Goal: Book appointment/travel/reservation

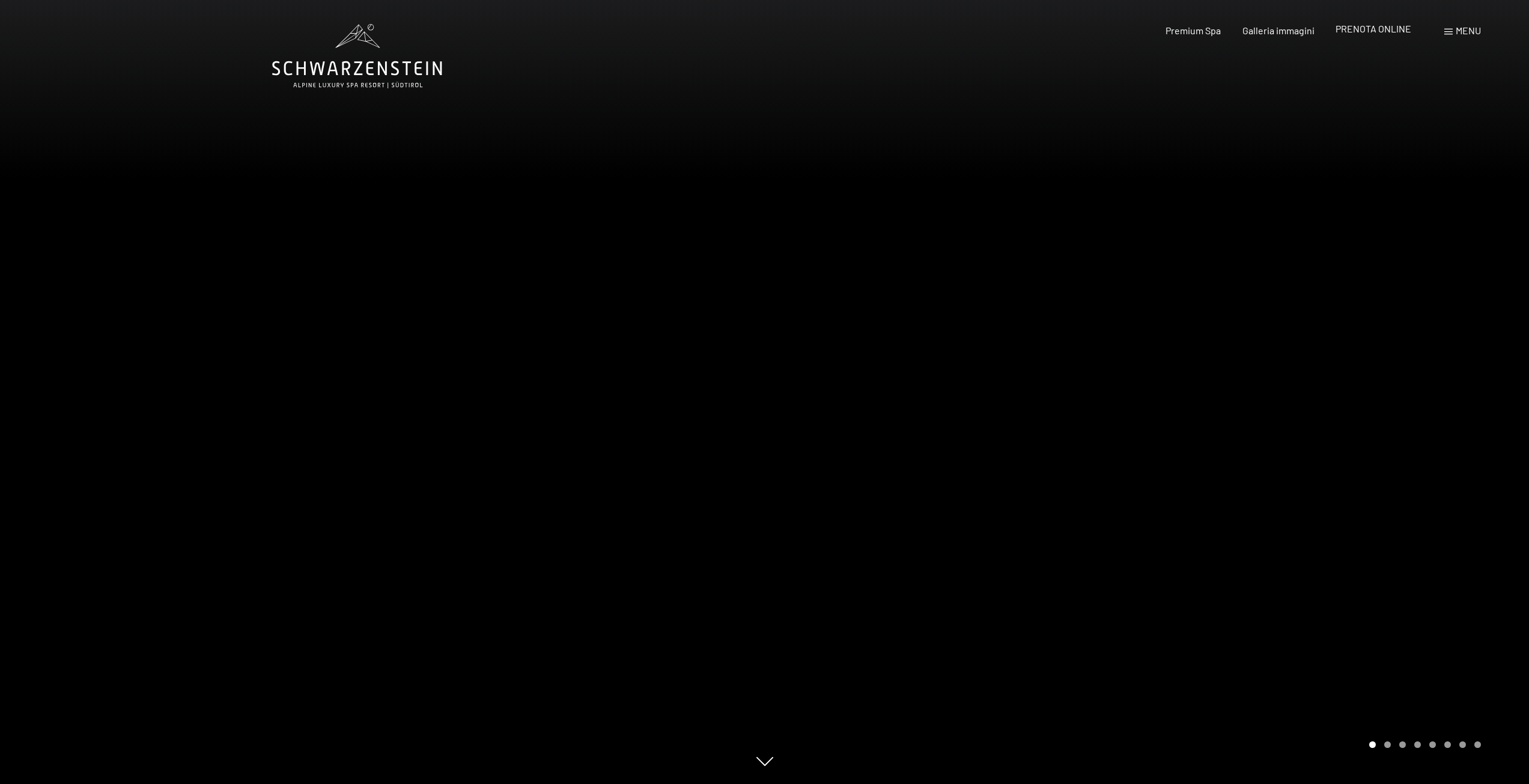
click at [1385, 28] on span "PRENOTA ONLINE" at bounding box center [1374, 28] width 76 height 12
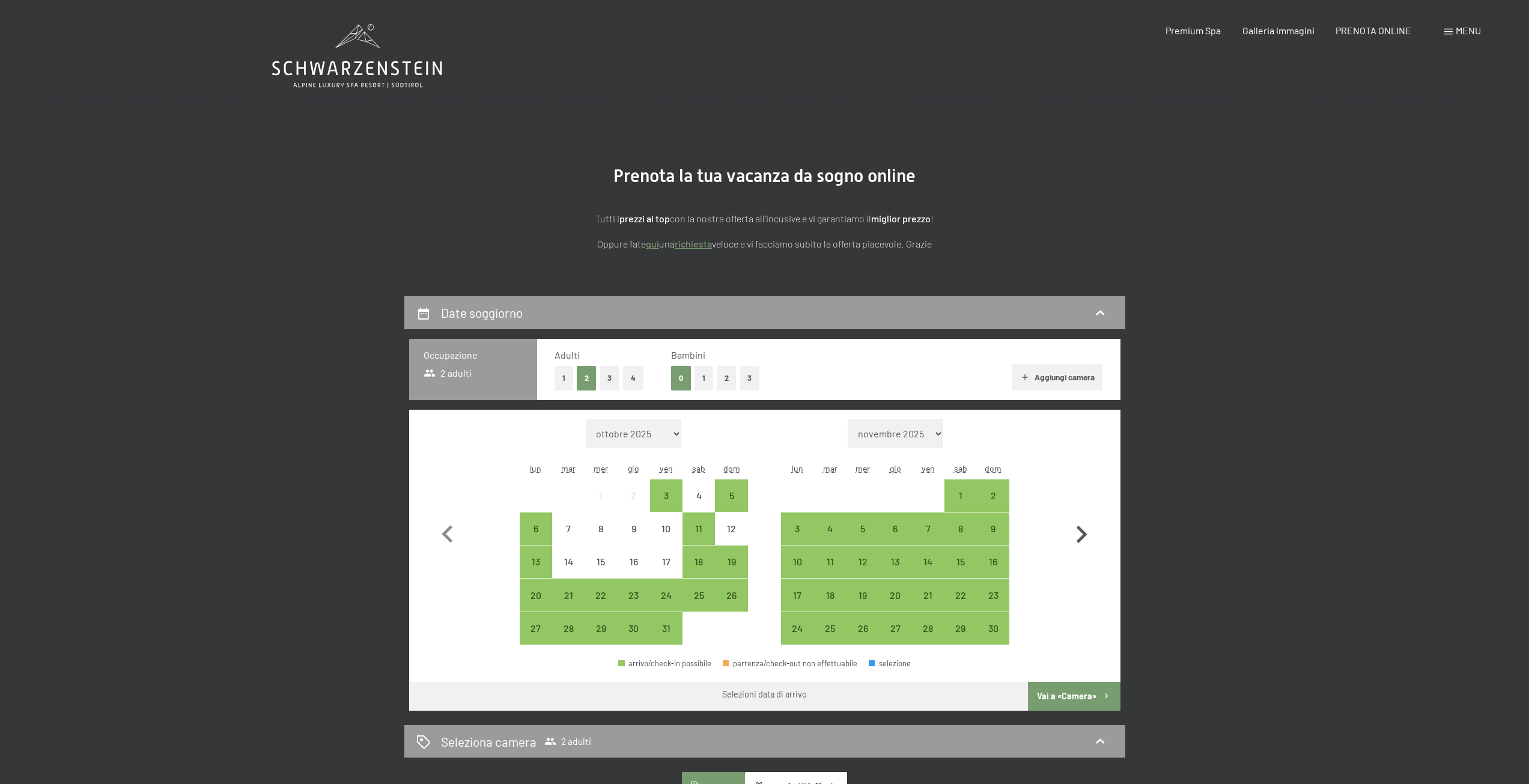
click at [1081, 535] on icon "button" at bounding box center [1081, 534] width 35 height 35
select select "[DATE]"
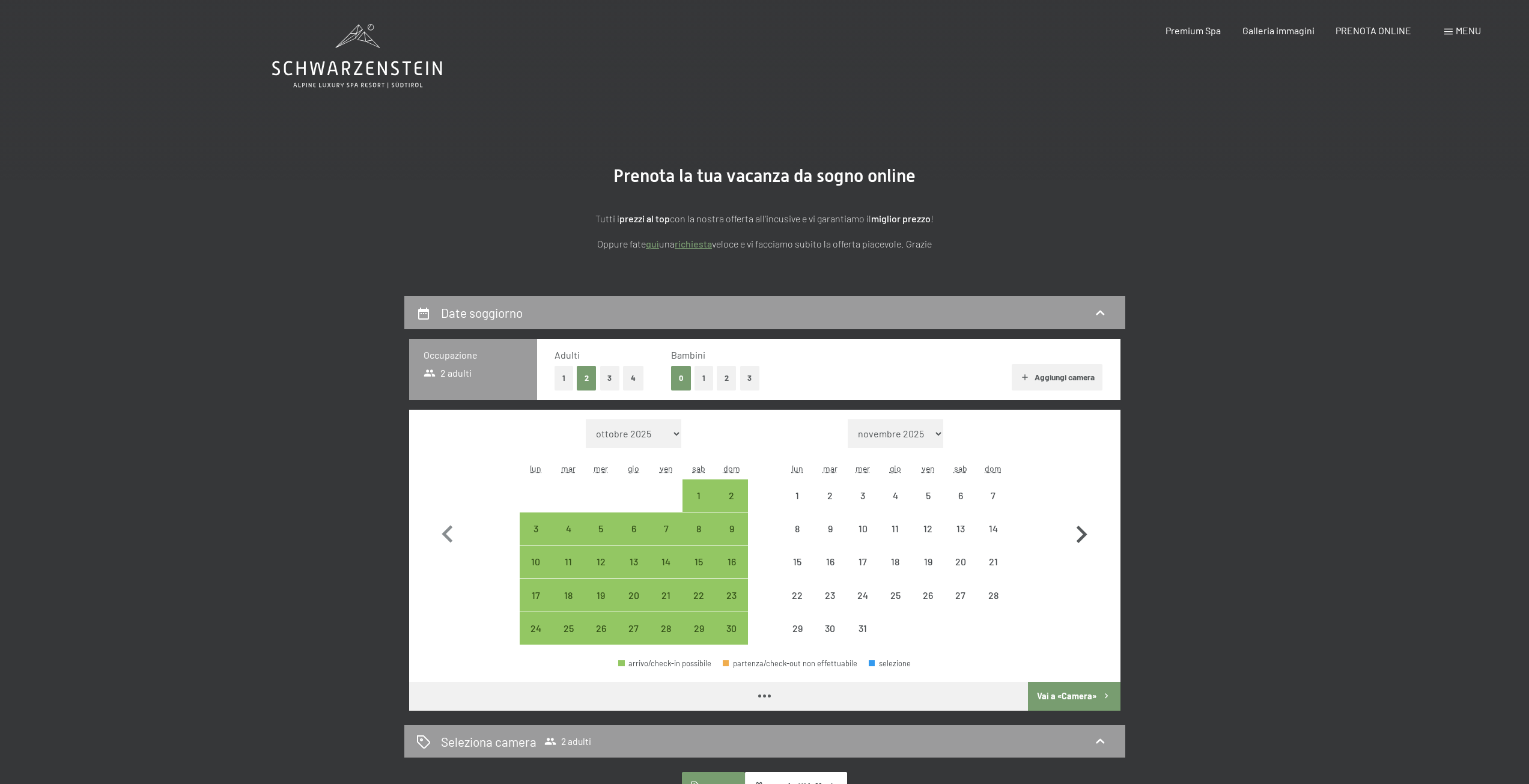
select select "[DATE]"
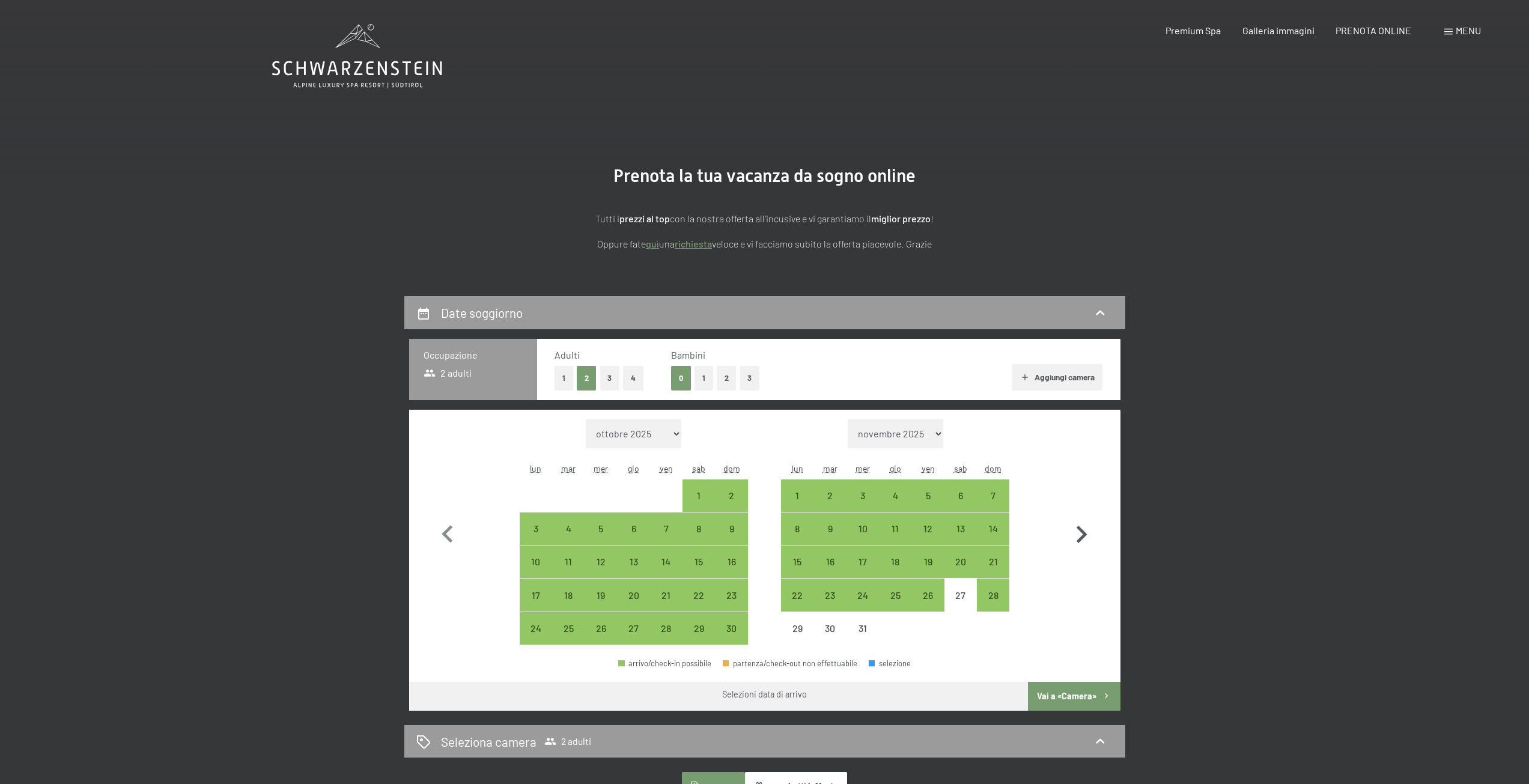
click at [1080, 538] on icon "button" at bounding box center [1082, 533] width 11 height 17
select select "[DATE]"
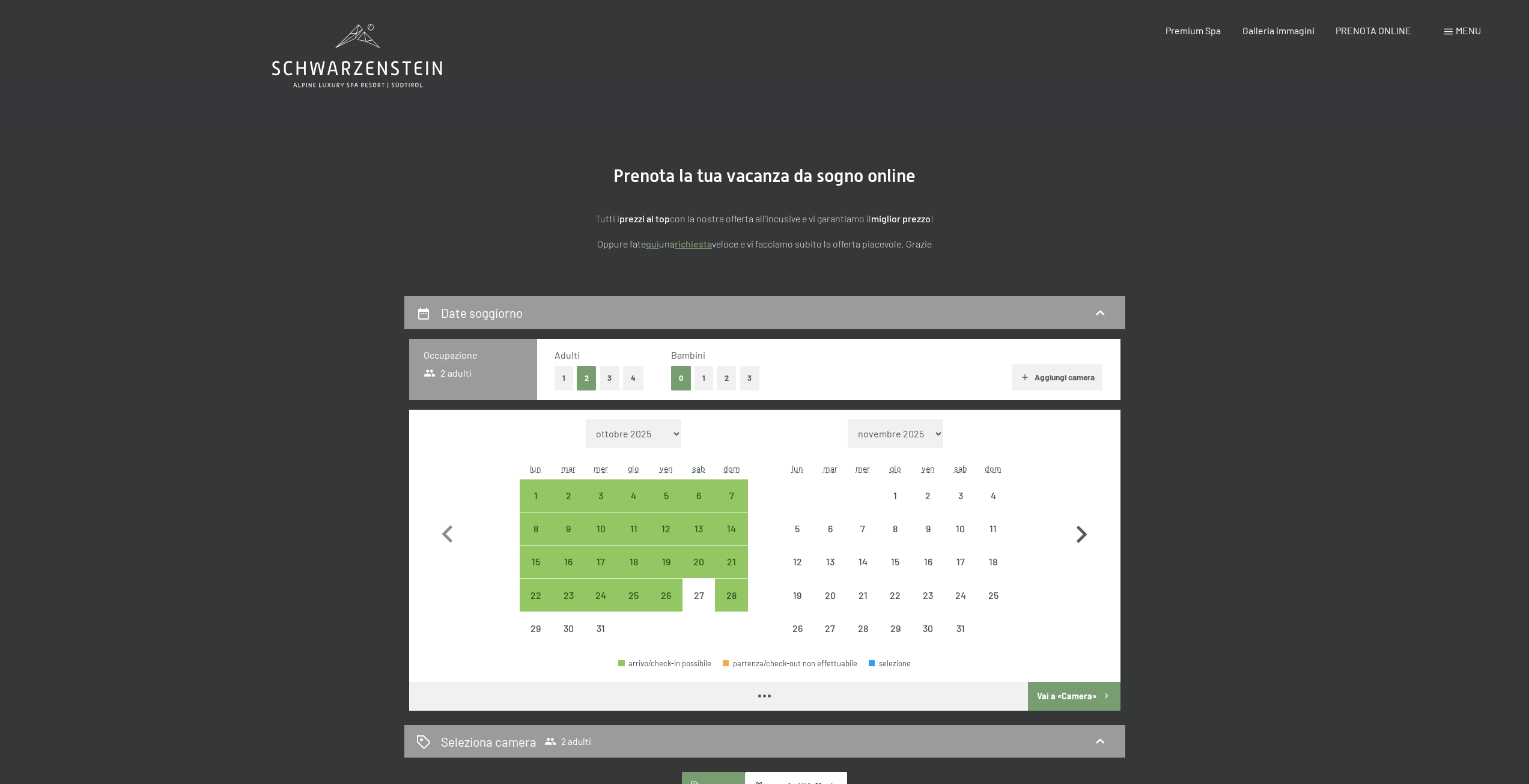
select select "[DATE]"
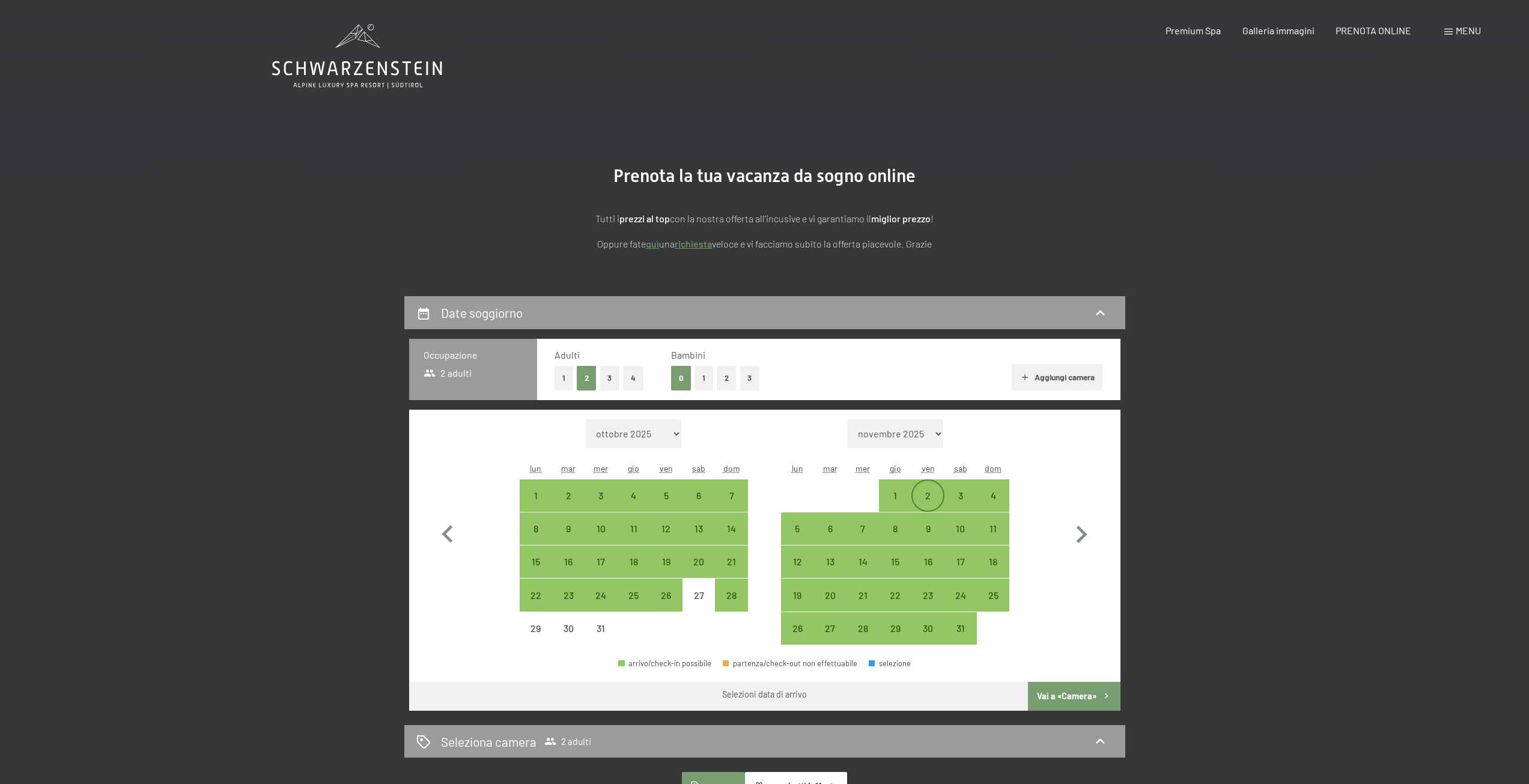
click at [930, 493] on div "2" at bounding box center [927, 505] width 30 height 30
select select "[DATE]"
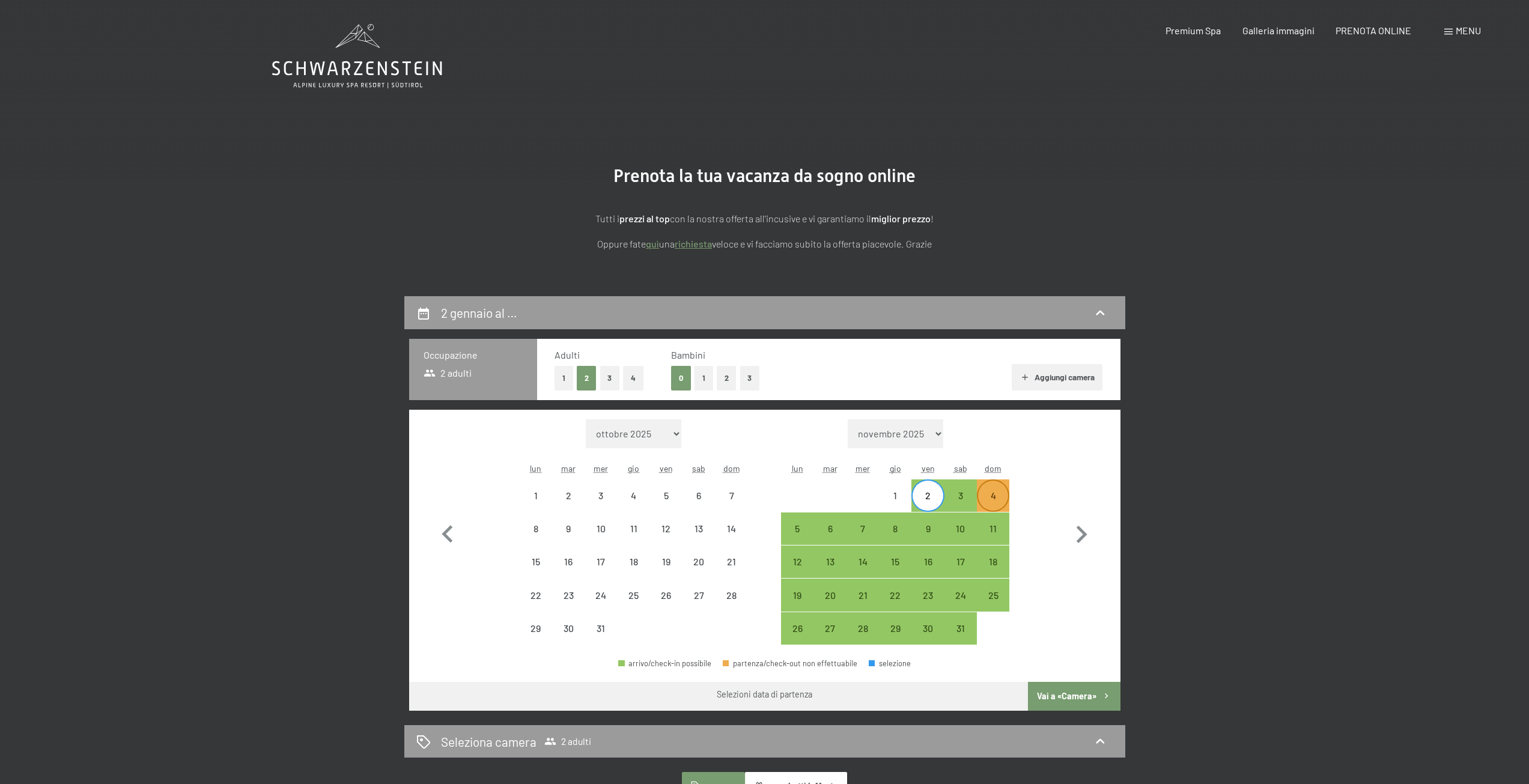
click at [996, 500] on div "4" at bounding box center [993, 505] width 30 height 30
select select "[DATE]"
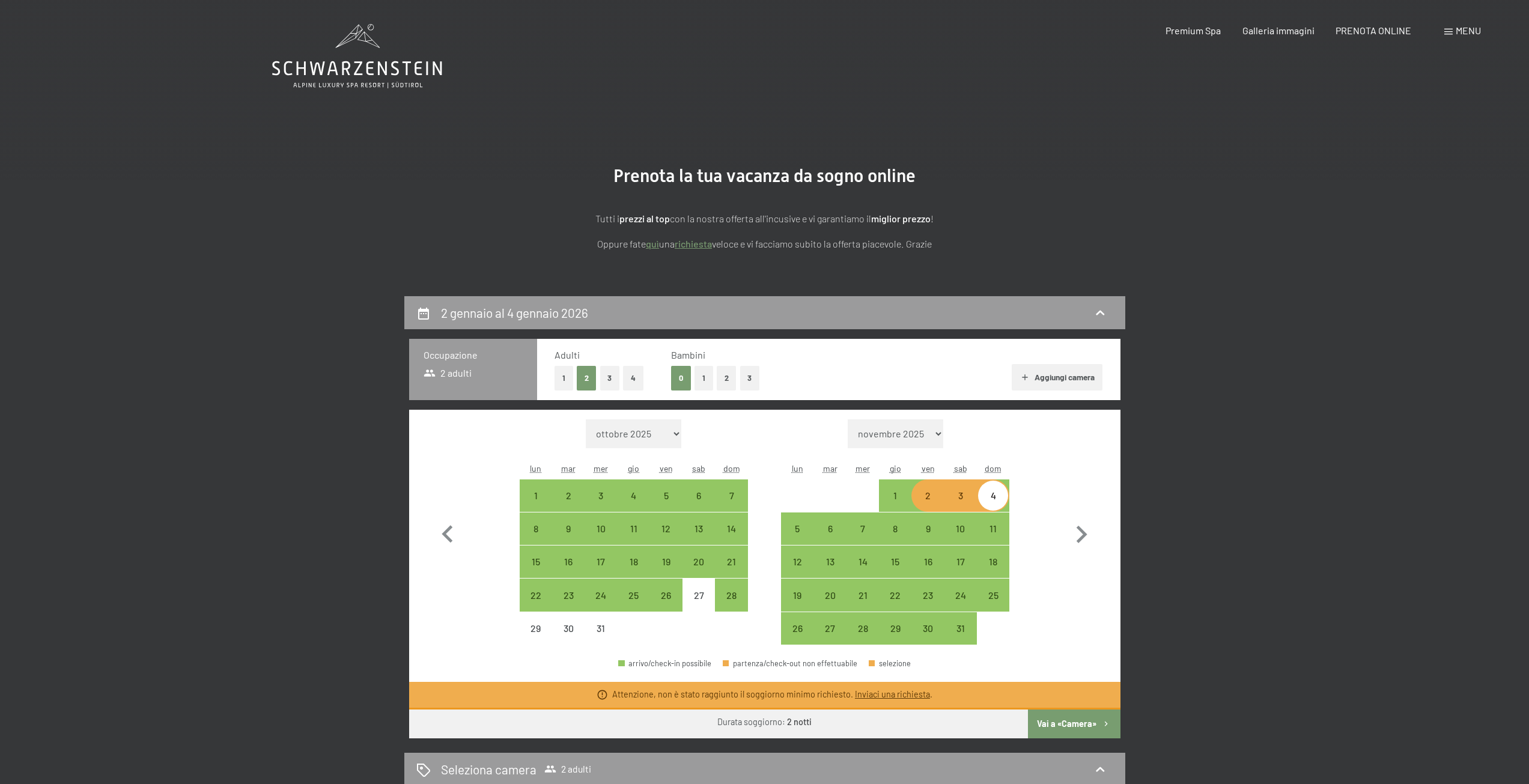
click at [927, 497] on div "2" at bounding box center [927, 505] width 30 height 30
select select "[DATE]"
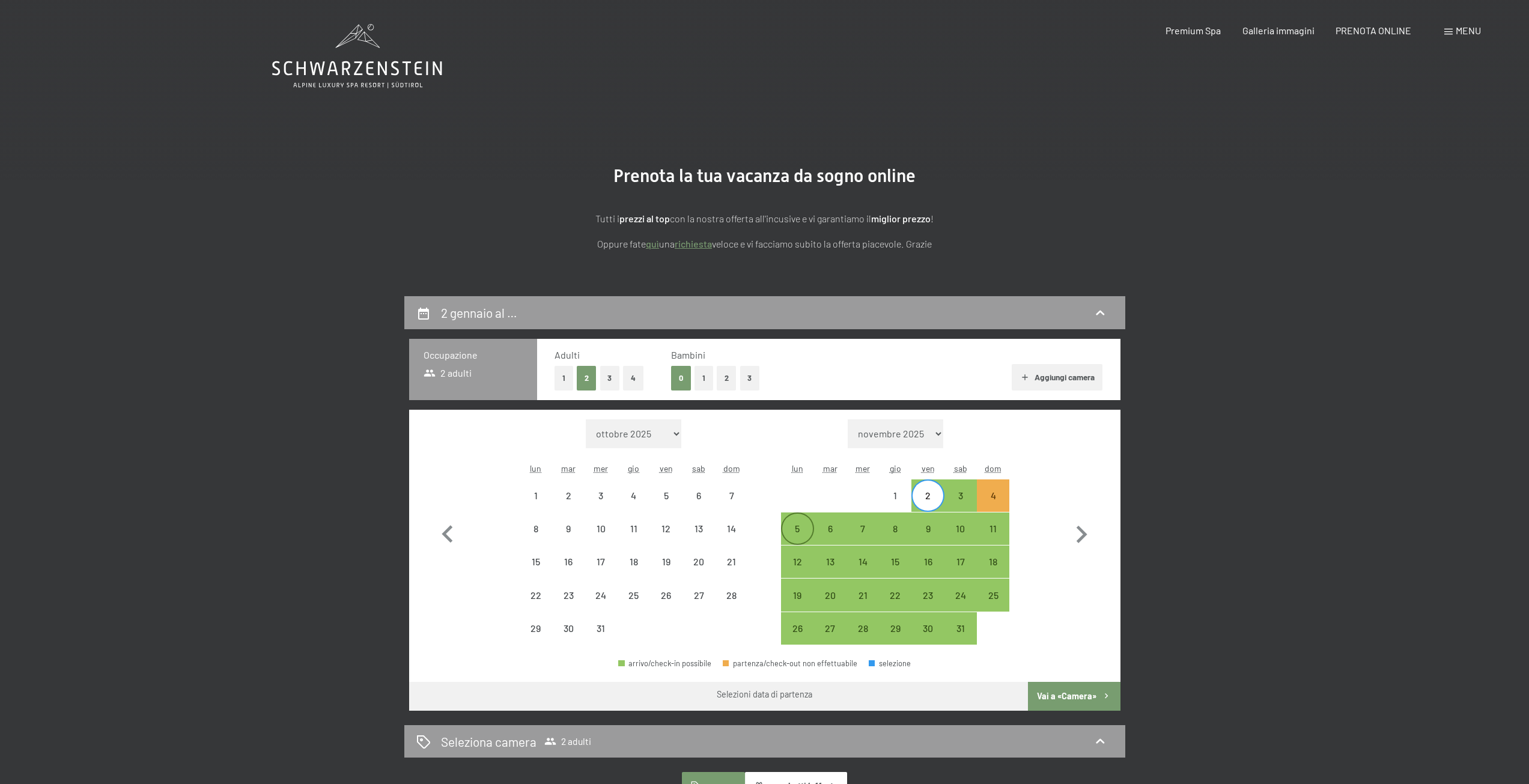
click at [797, 530] on div "5" at bounding box center [797, 538] width 30 height 30
select select "[DATE]"
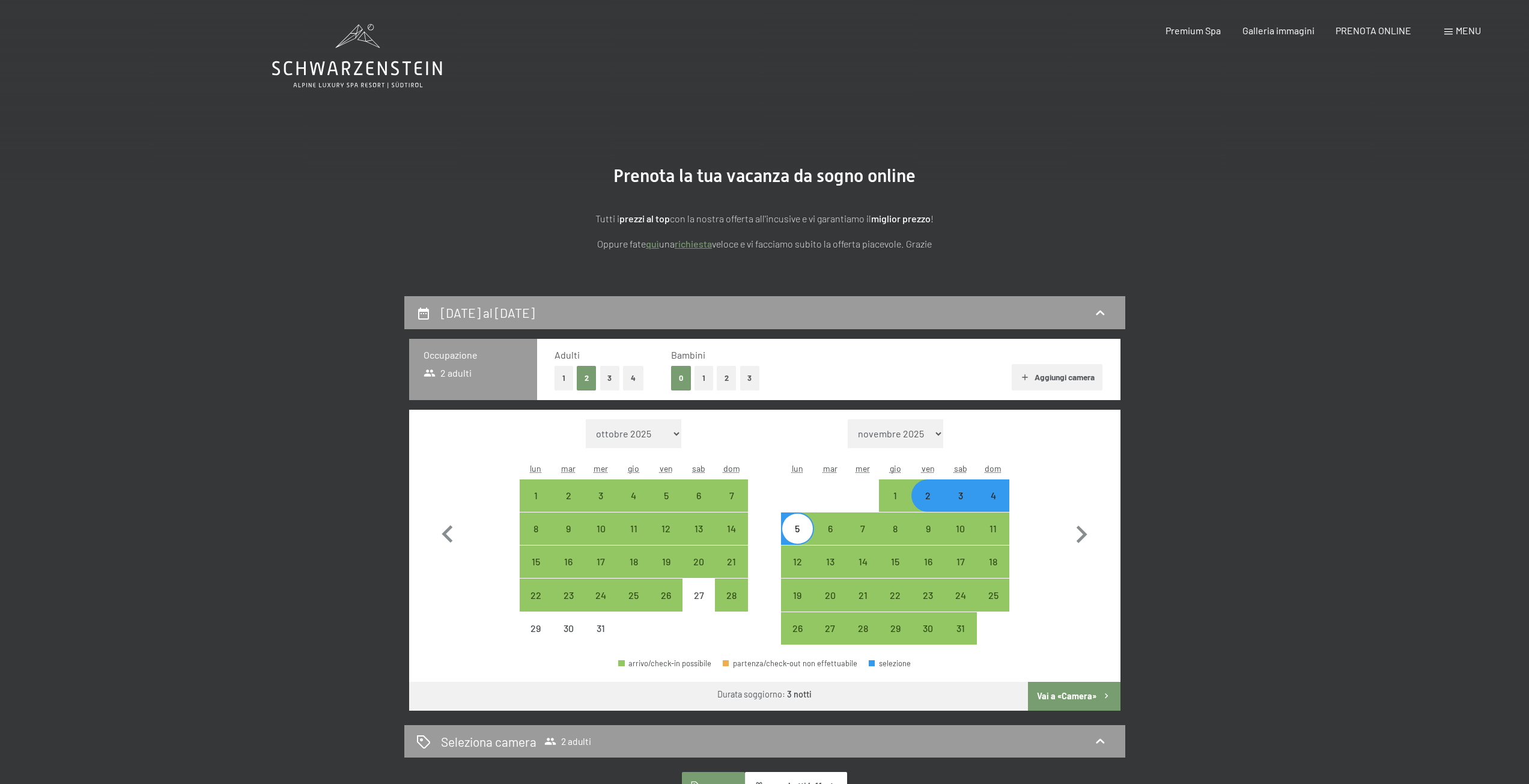
click at [1074, 693] on button "Vai a «Camera»" at bounding box center [1074, 696] width 92 height 29
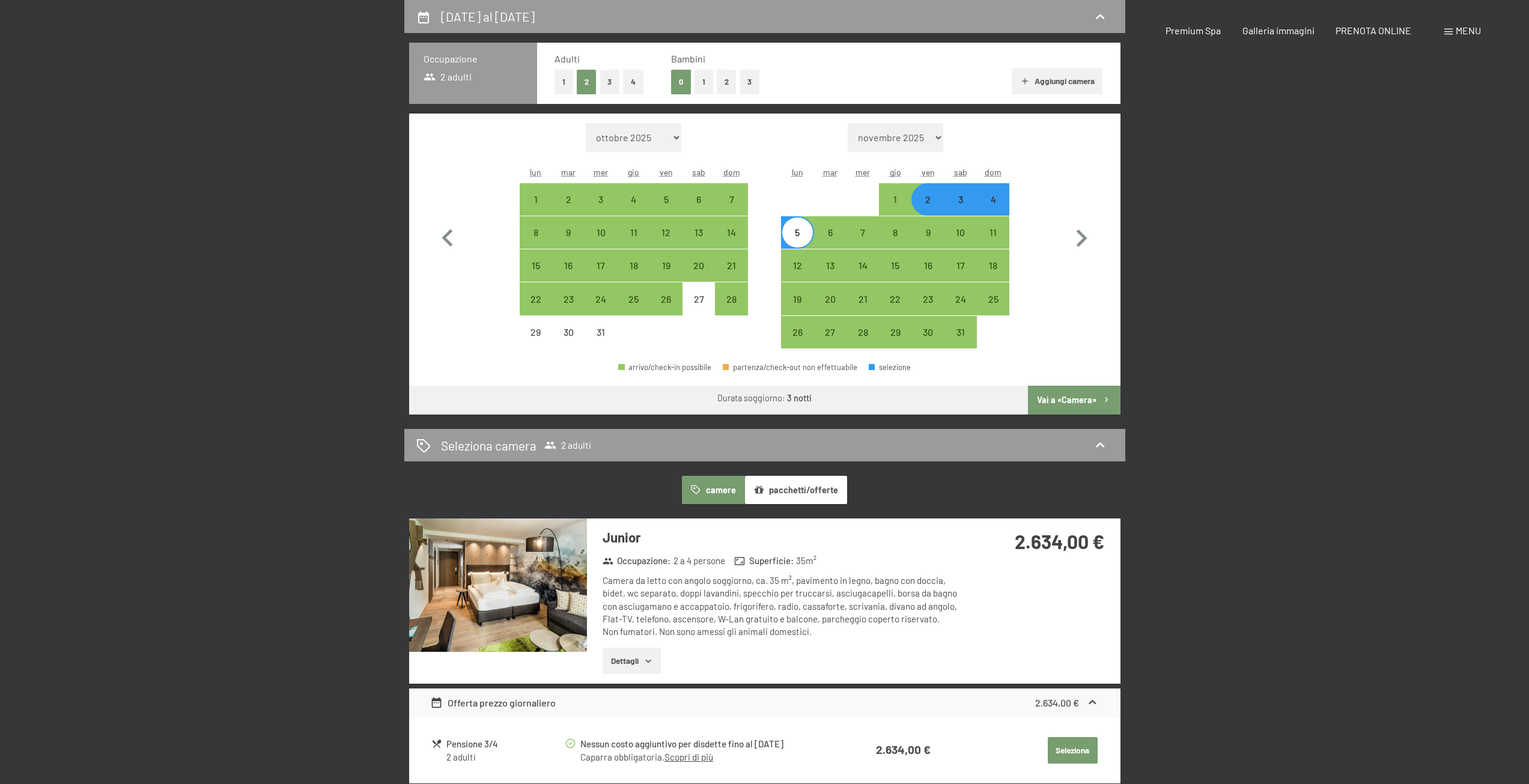
select select "[DATE]"
